Goal: Information Seeking & Learning: Compare options

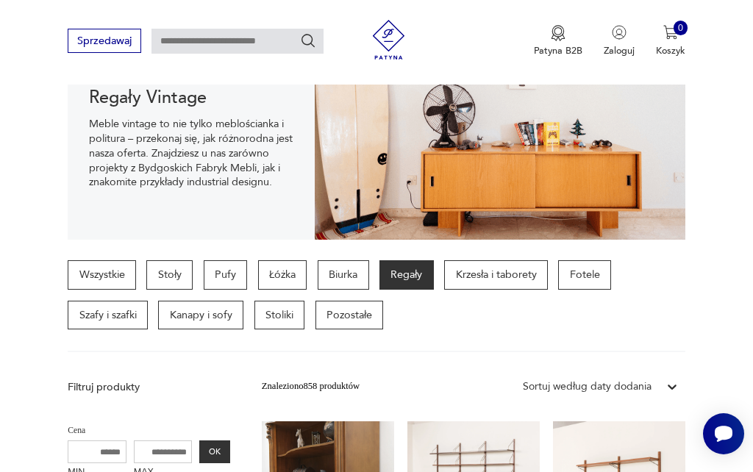
scroll to position [190, 0]
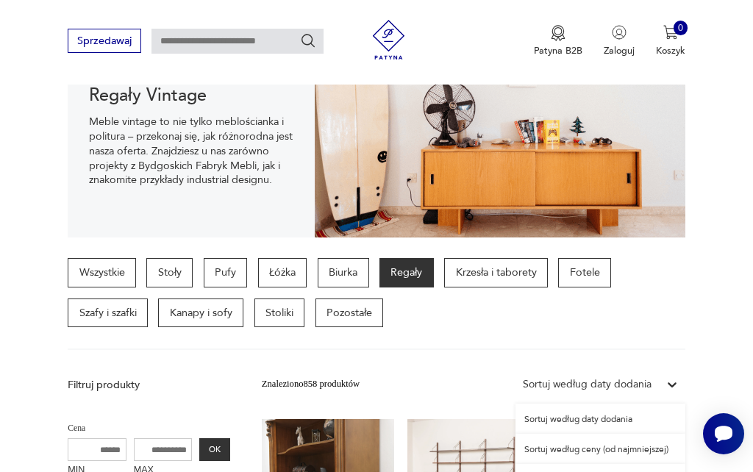
click at [577, 451] on div "Sortuj według ceny (od najmniejszej)" at bounding box center [600, 449] width 170 height 30
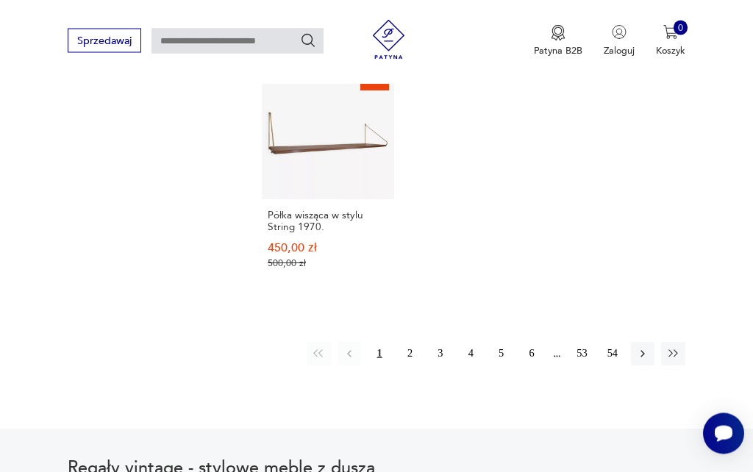
scroll to position [1876, 0]
click at [407, 354] on button "2" at bounding box center [410, 354] width 24 height 24
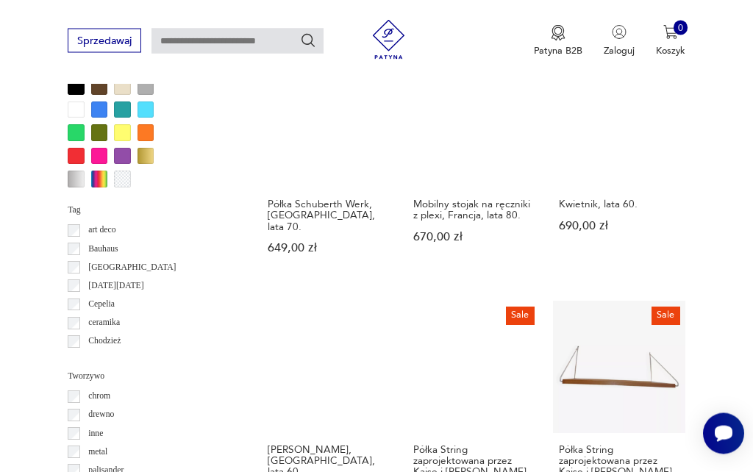
scroll to position [1309, 0]
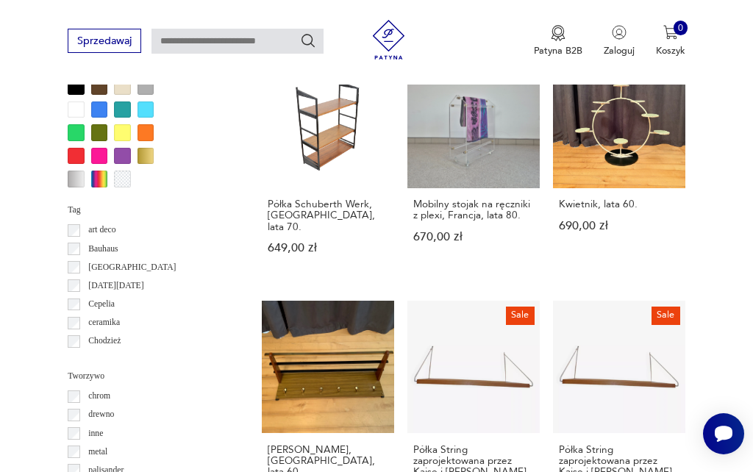
click at [587, 176] on link "Kwietnik, lata 60. 690,00 zł" at bounding box center [619, 168] width 132 height 224
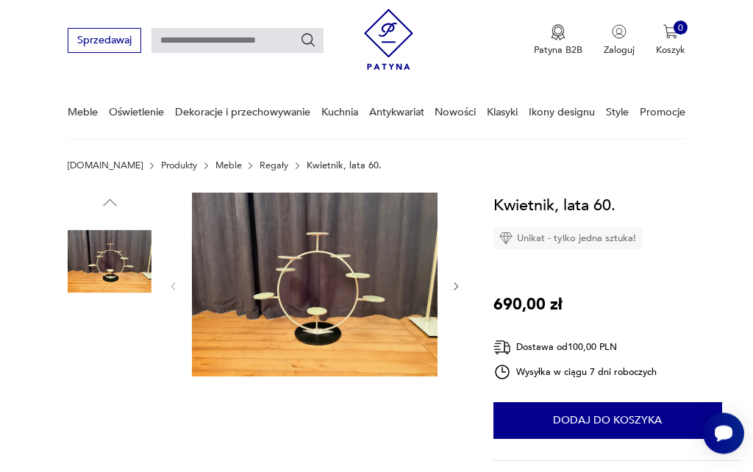
scroll to position [37, 0]
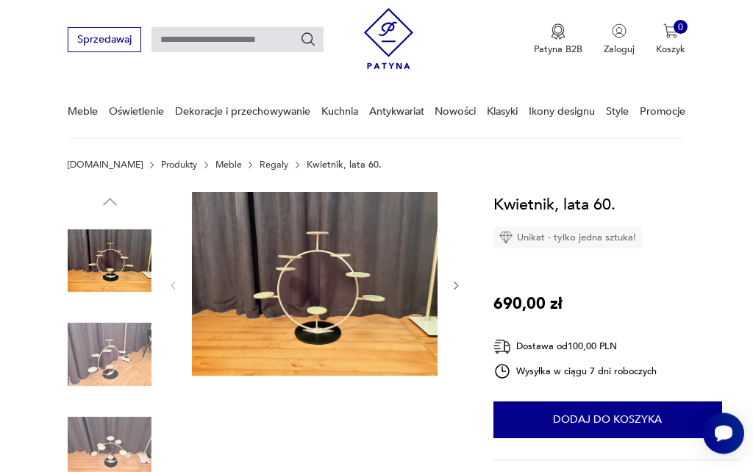
click at [280, 312] on img at bounding box center [315, 285] width 246 height 185
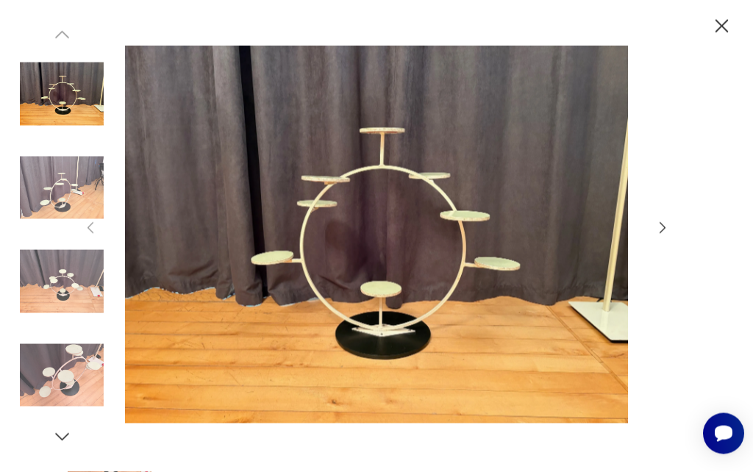
scroll to position [29, 0]
click at [716, 30] on icon "button" at bounding box center [722, 27] width 24 height 24
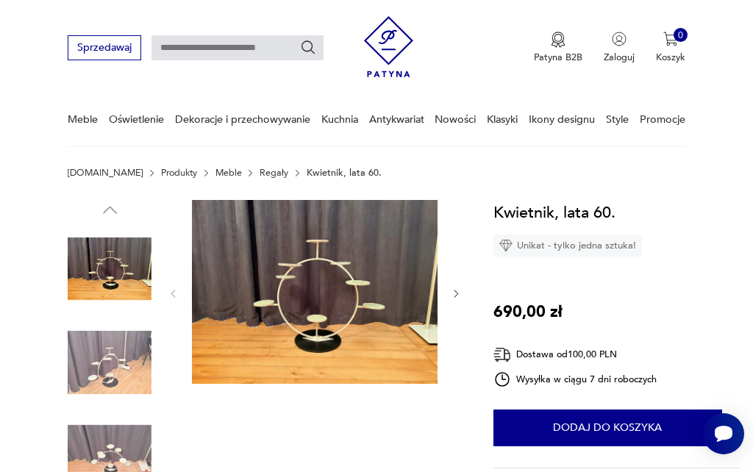
scroll to position [0, 0]
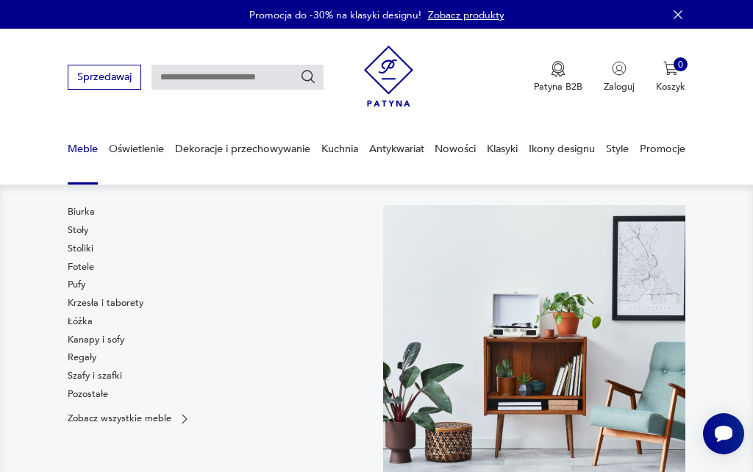
click at [79, 271] on link "Fotele" at bounding box center [81, 266] width 26 height 13
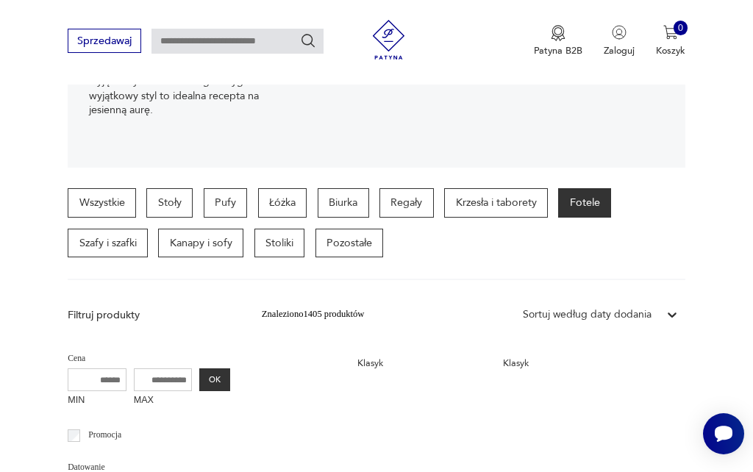
scroll to position [301, 0]
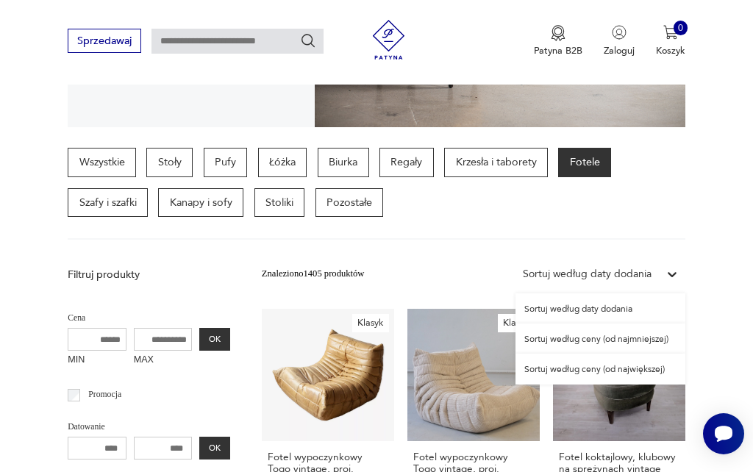
click at [571, 340] on div "Sortuj według ceny (od najmniejszej)" at bounding box center [600, 339] width 170 height 30
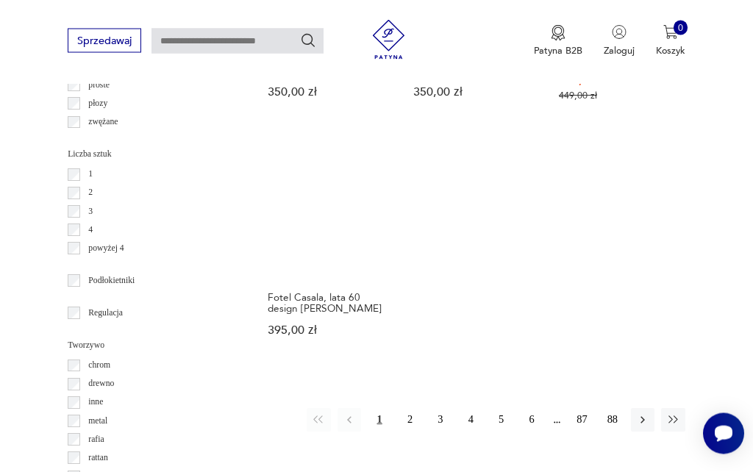
scroll to position [1656, 0]
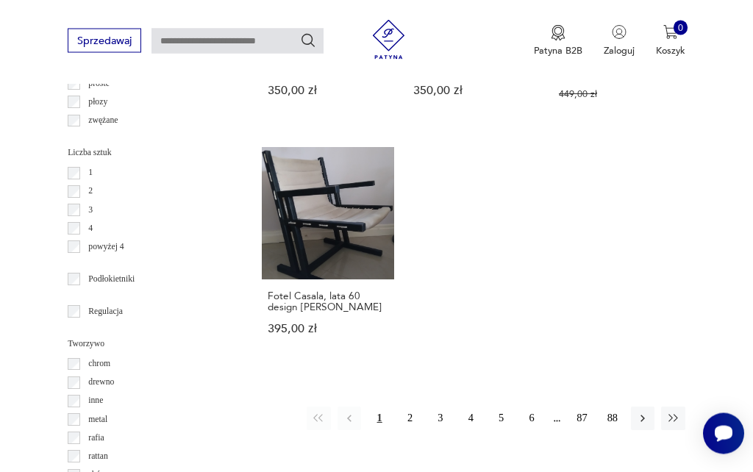
click at [411, 431] on button "2" at bounding box center [410, 419] width 24 height 24
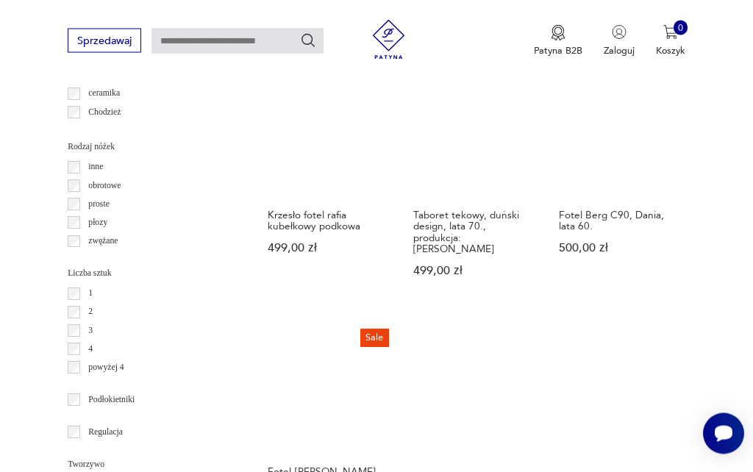
scroll to position [1536, 0]
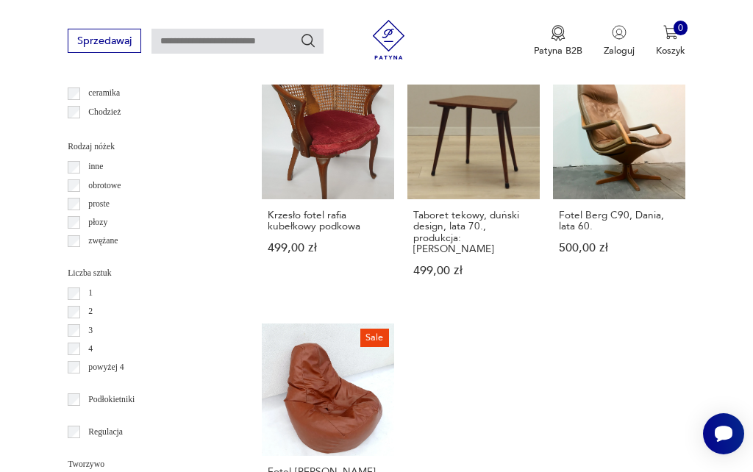
click at [632, 168] on link "Fotel Berg C90, Dania, lata 60. 500,00 zł" at bounding box center [619, 184] width 132 height 235
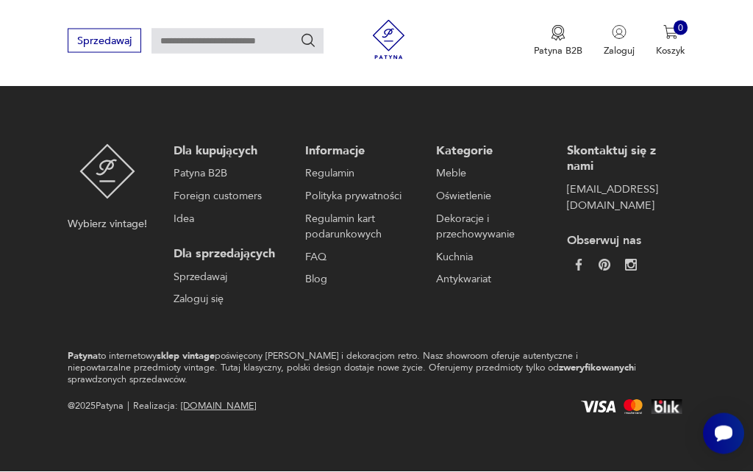
scroll to position [170, 0]
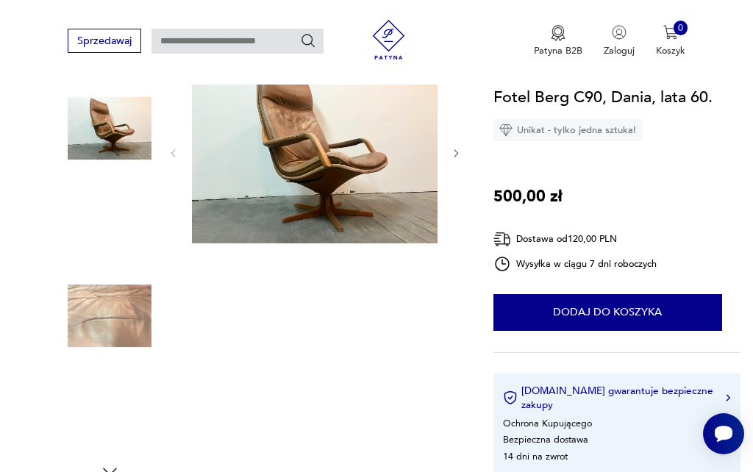
click at [115, 336] on img at bounding box center [110, 316] width 84 height 84
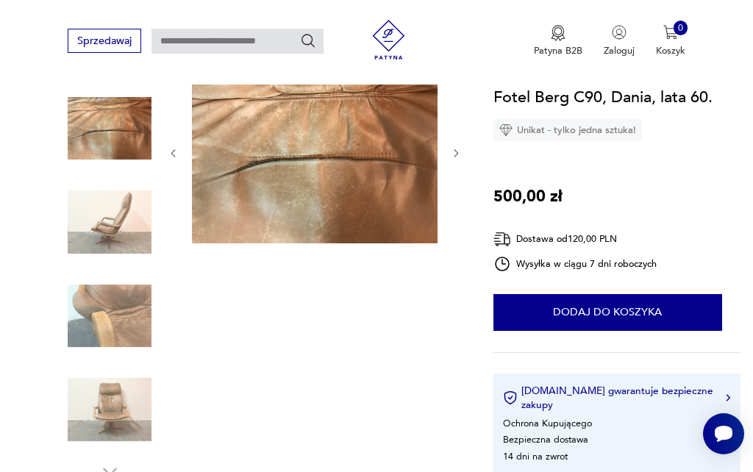
click at [126, 408] on img at bounding box center [110, 410] width 84 height 84
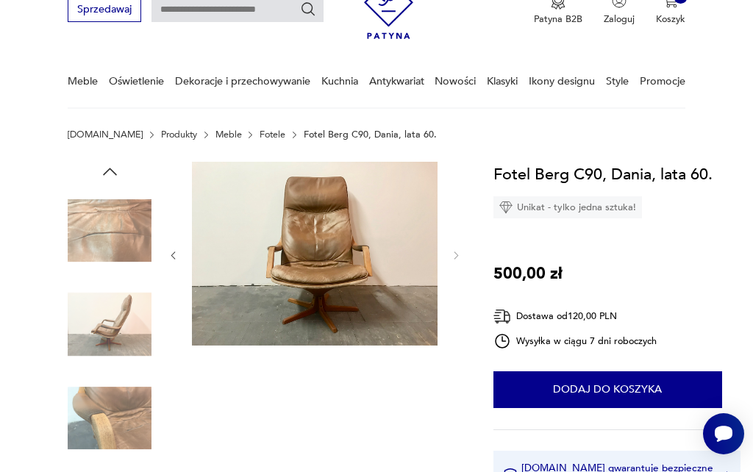
scroll to position [0, 0]
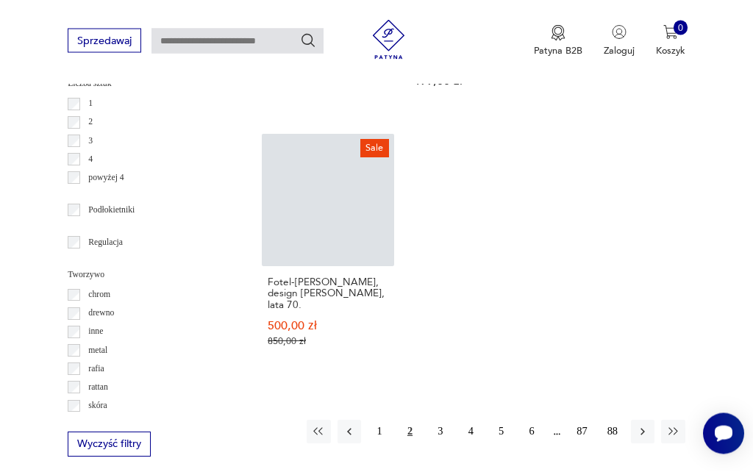
scroll to position [1726, 0]
click at [435, 443] on button "3" at bounding box center [441, 432] width 24 height 24
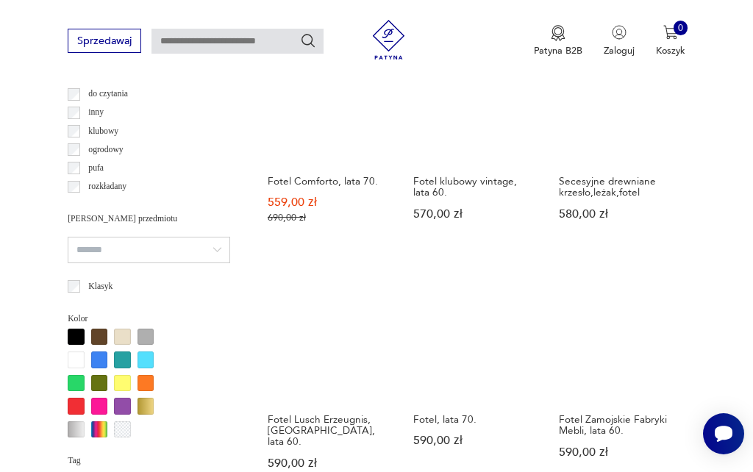
scroll to position [1034, 0]
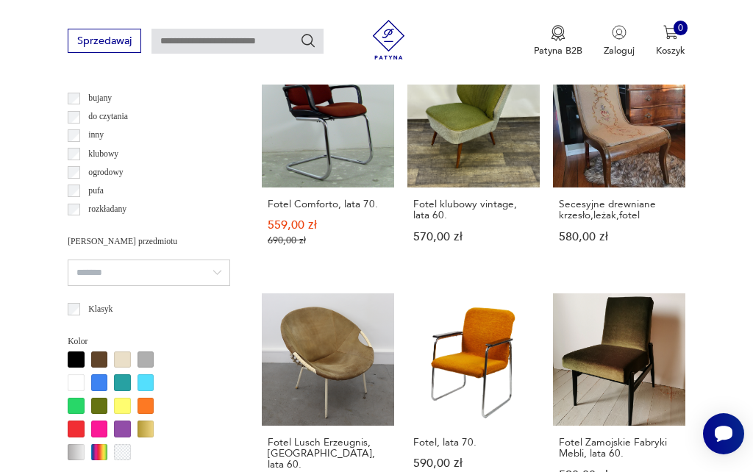
click at [445, 174] on link "Klasyk Fotel klubowy vintage, lata 60. 570,00 zł" at bounding box center [473, 163] width 132 height 217
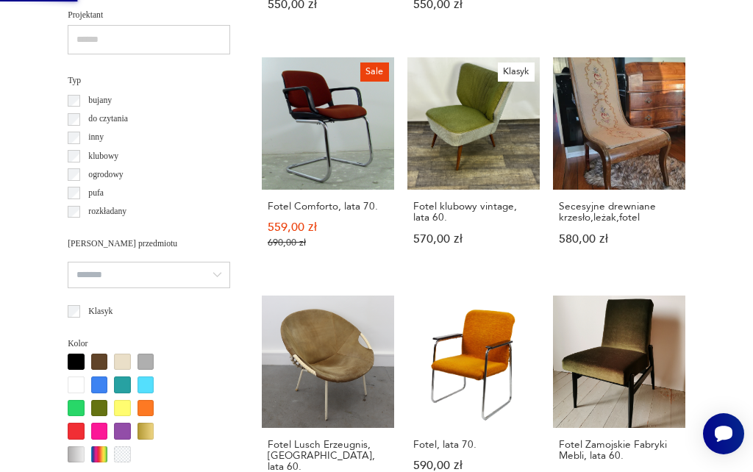
scroll to position [0, 0]
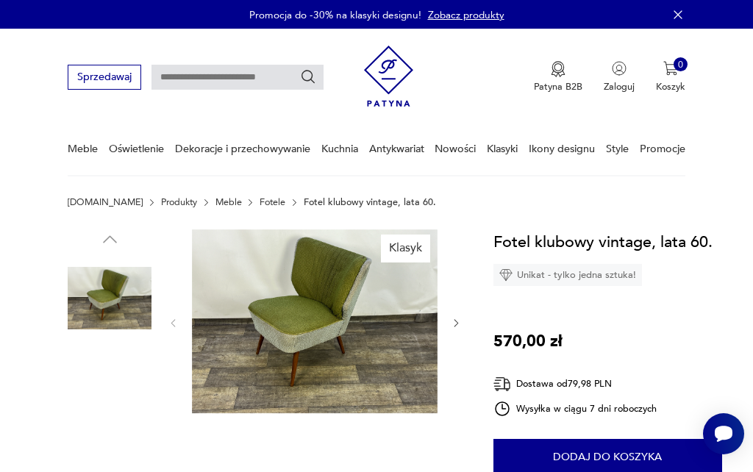
click at [258, 321] on img at bounding box center [315, 321] width 246 height 185
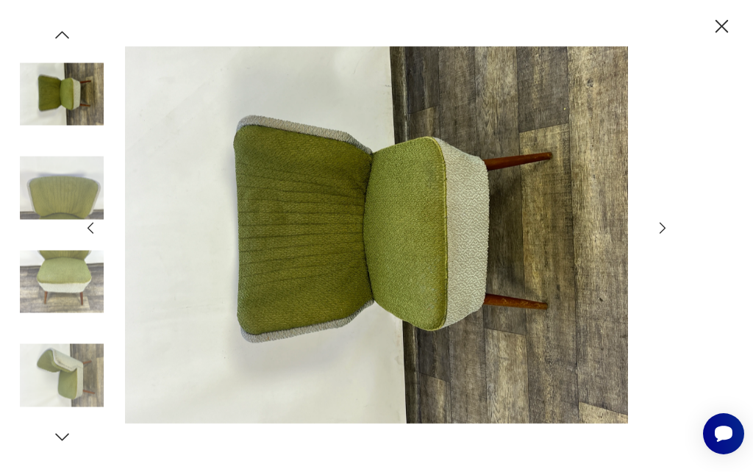
click at [718, 23] on icon "button" at bounding box center [721, 26] width 13 height 13
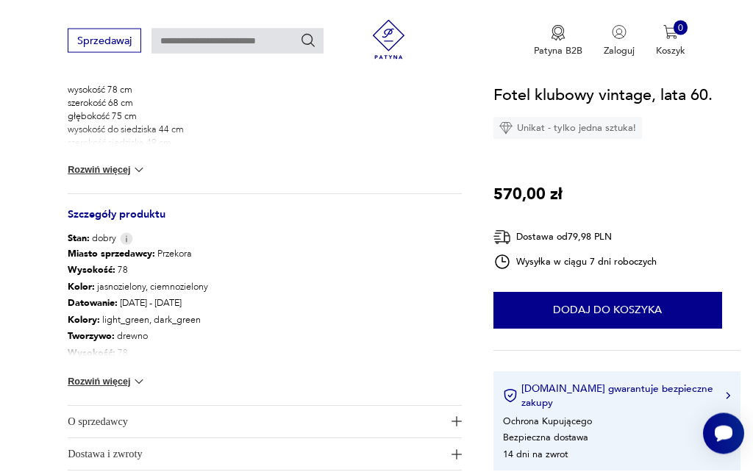
scroll to position [654, 0]
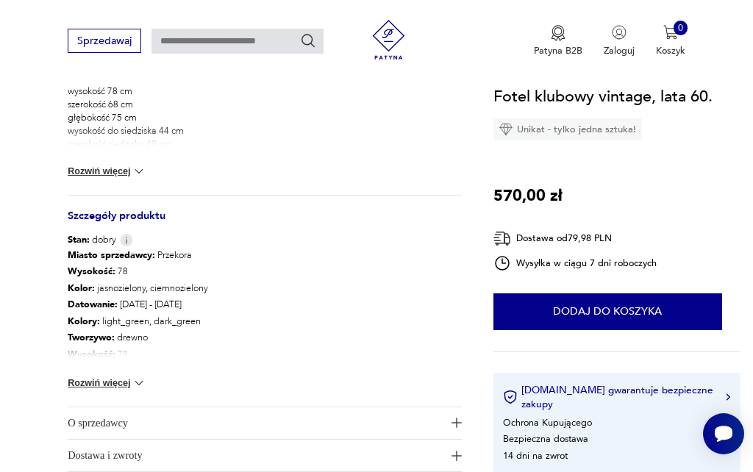
click at [84, 454] on span "Dostawa i zwroty" at bounding box center [256, 456] width 376 height 32
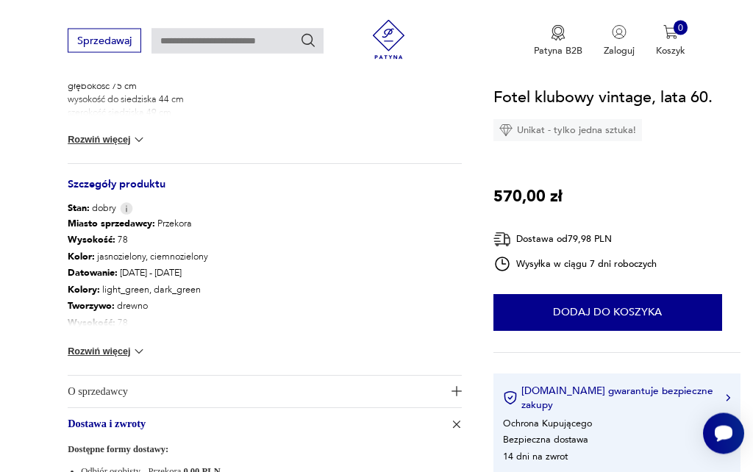
scroll to position [487, 0]
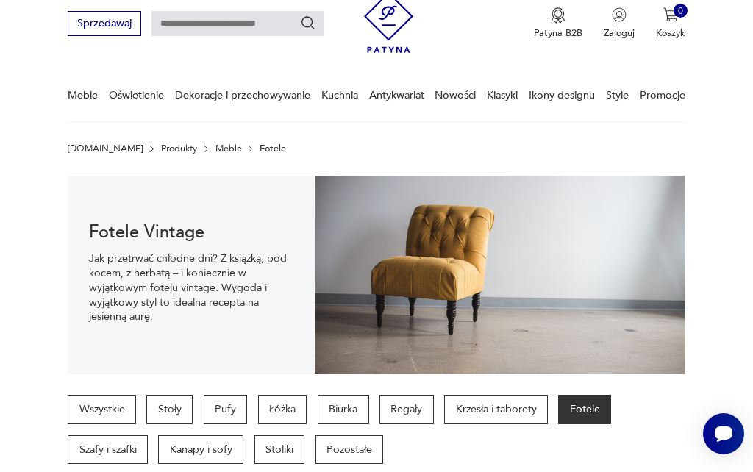
scroll to position [49, 0]
